Goal: Information Seeking & Learning: Learn about a topic

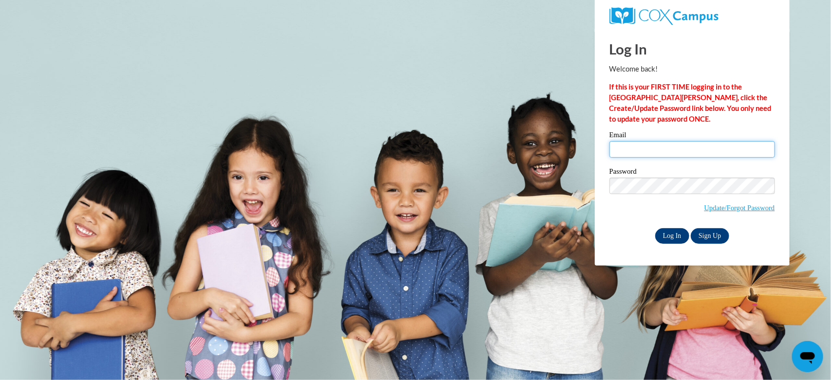
type input "[EMAIL_ADDRESS][DOMAIN_NAME]"
click at [679, 230] on input "Log In" at bounding box center [672, 236] width 34 height 16
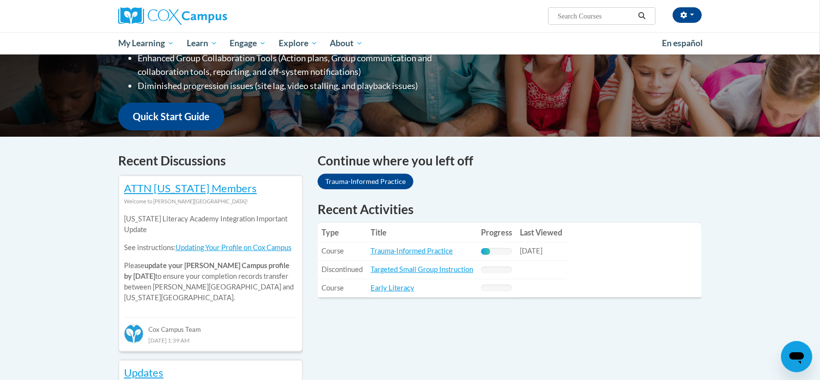
scroll to position [209, 0]
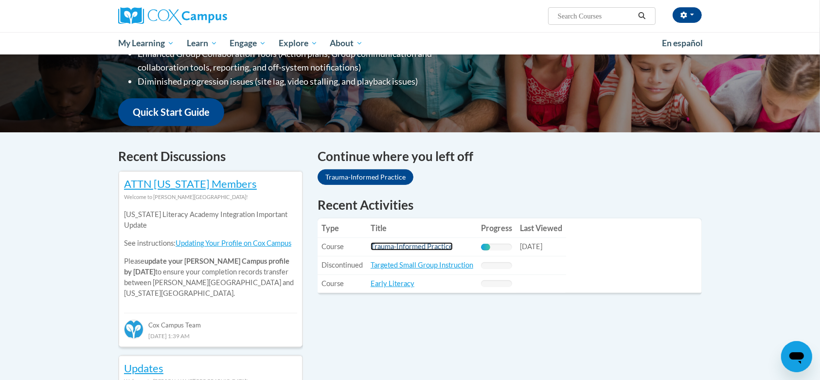
click at [434, 244] on link "Trauma-Informed Practice" at bounding box center [412, 246] width 82 height 8
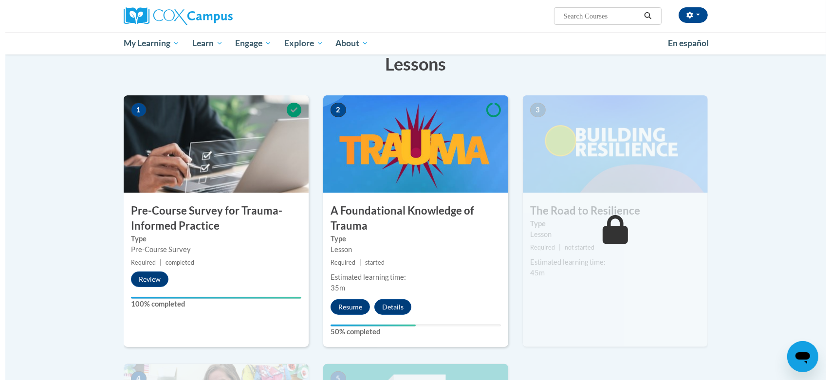
scroll to position [161, 0]
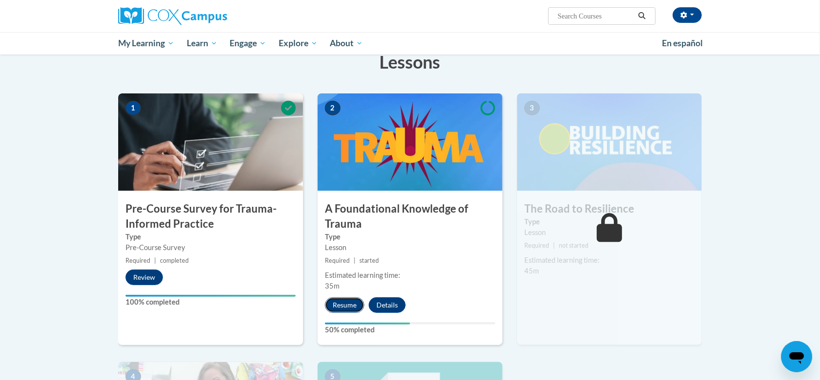
click at [356, 307] on button "Resume" at bounding box center [344, 305] width 39 height 16
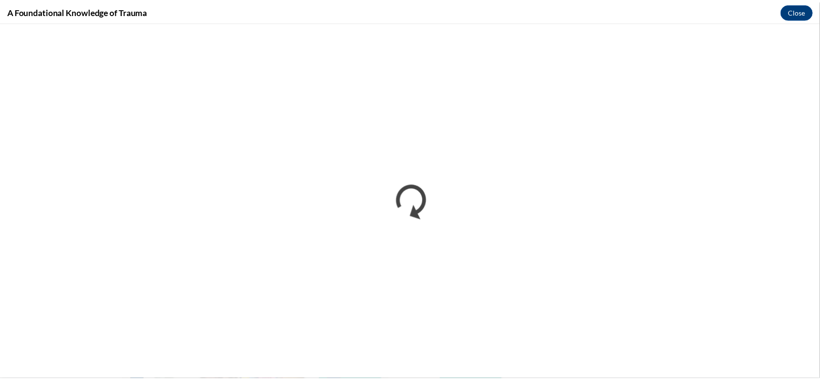
scroll to position [0, 0]
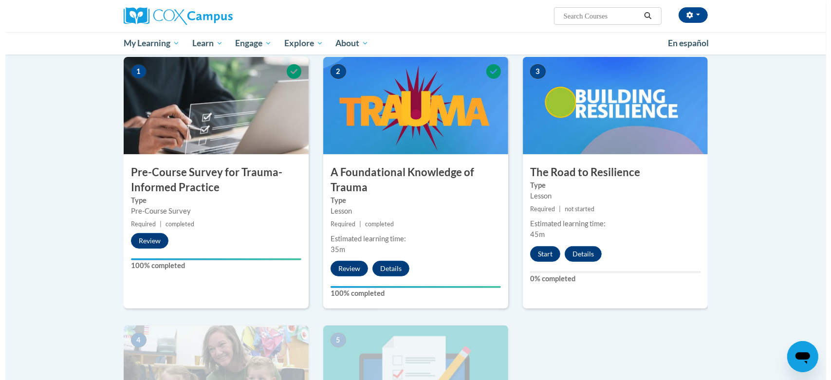
scroll to position [202, 0]
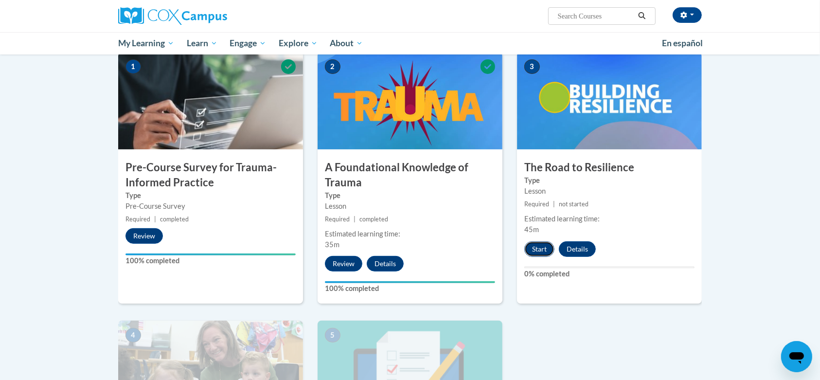
click at [547, 248] on button "Start" at bounding box center [540, 249] width 30 height 16
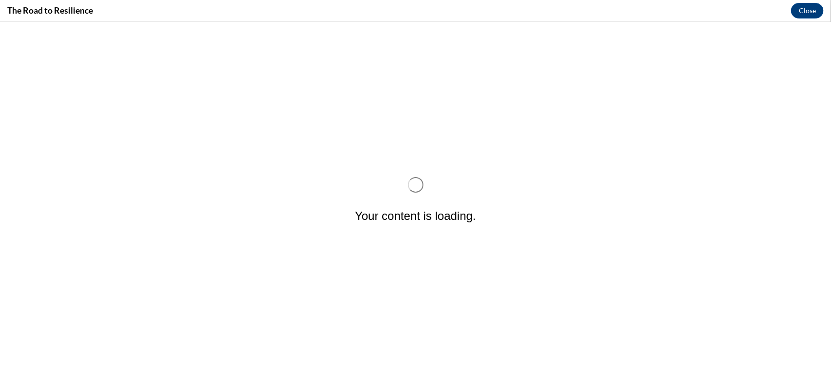
scroll to position [0, 0]
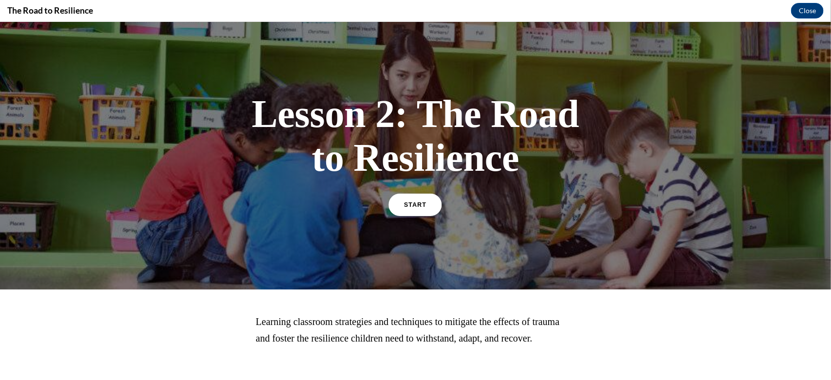
click at [416, 201] on span "START" at bounding box center [415, 204] width 22 height 7
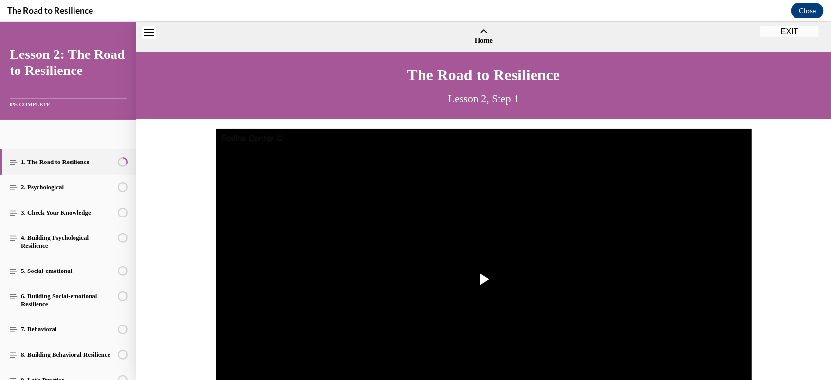
scroll to position [30, 0]
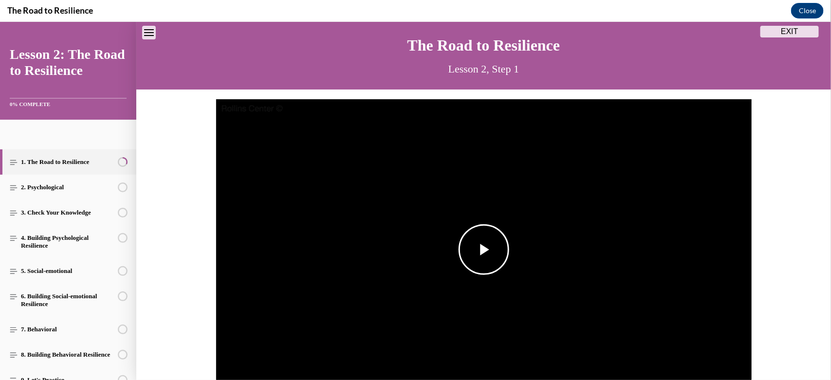
click at [484, 249] on span "Video player" at bounding box center [484, 249] width 0 height 0
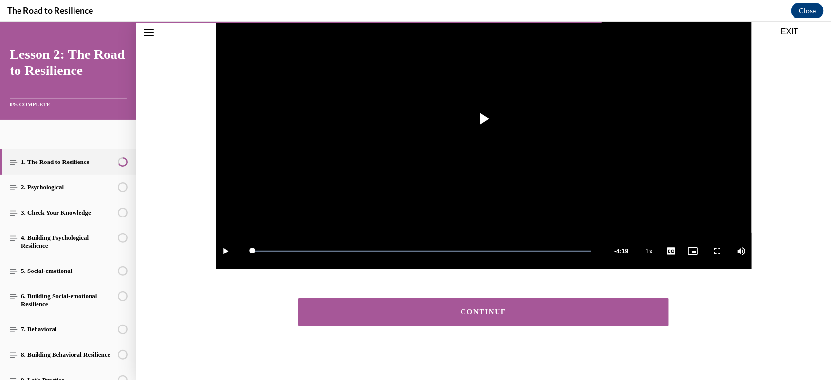
scroll to position [161, 0]
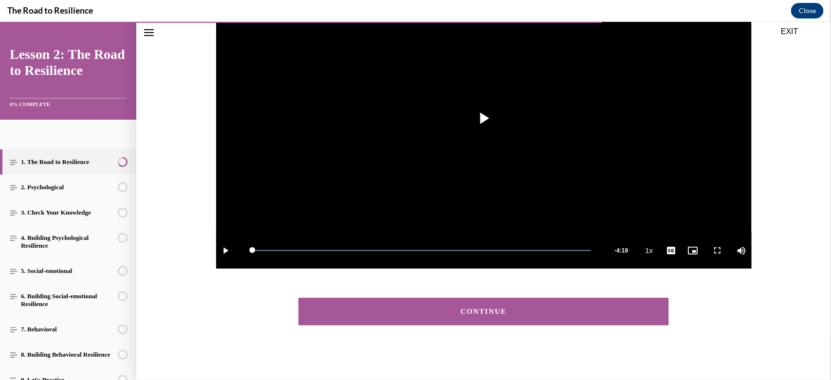
click at [451, 308] on div "CONTINUE" at bounding box center [483, 311] width 341 height 7
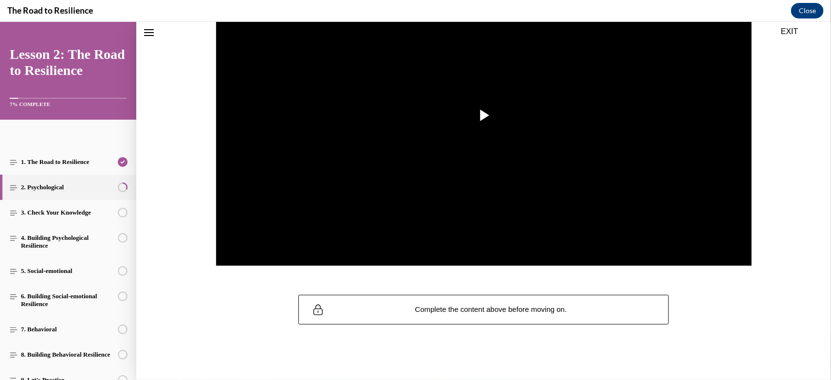
scroll to position [0, 0]
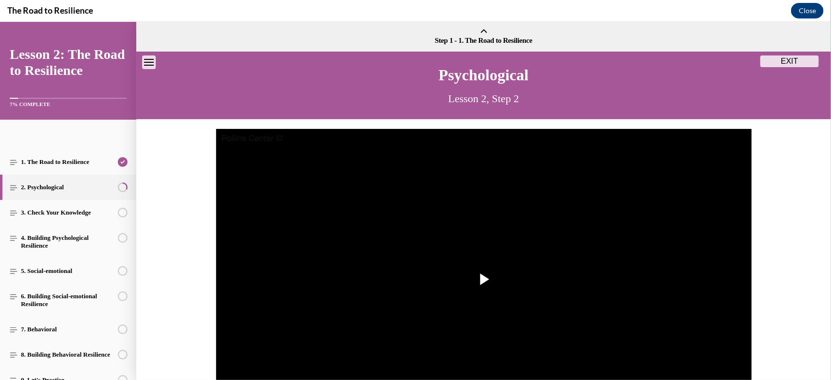
click at [780, 59] on button "EXIT" at bounding box center [789, 61] width 58 height 12
